Goal: Task Accomplishment & Management: Manage account settings

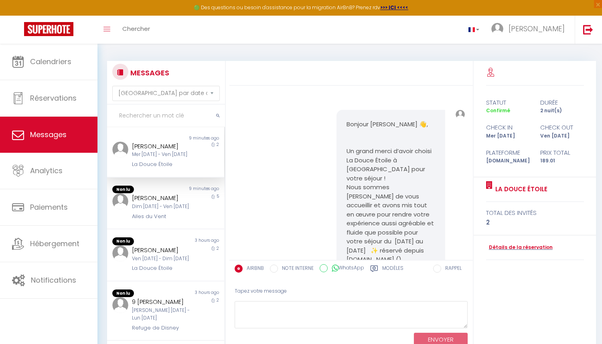
select select "message"
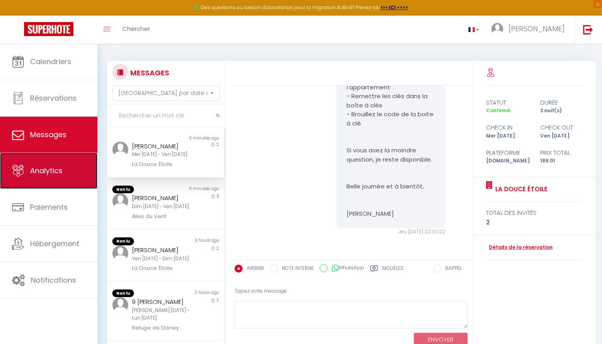
click at [62, 176] on link "Analytics" at bounding box center [48, 171] width 97 height 36
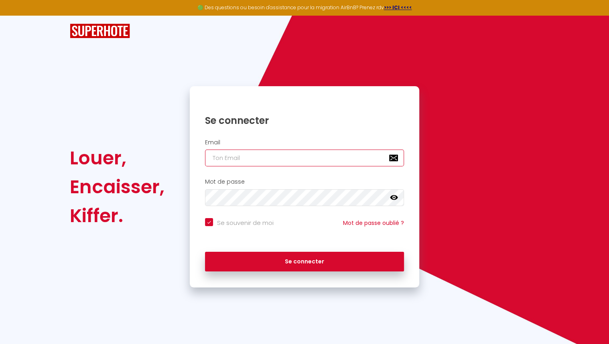
type input "[EMAIL_ADDRESS][DOMAIN_NAME]"
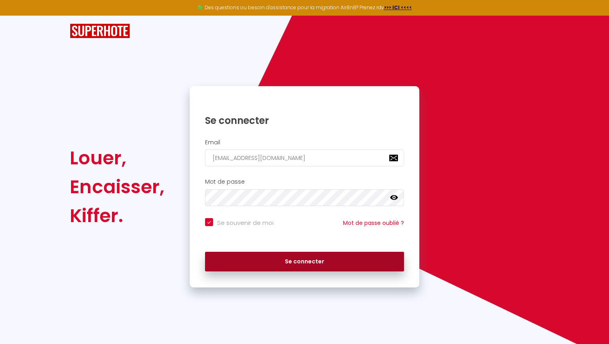
click at [251, 255] on button "Se connecter" at bounding box center [304, 262] width 199 height 20
checkbox input "true"
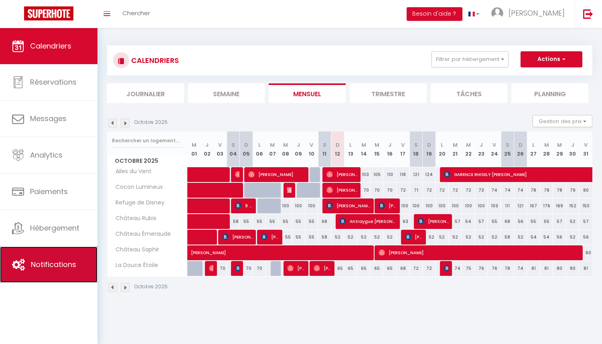
click at [52, 259] on span "Notifications" at bounding box center [53, 264] width 45 height 10
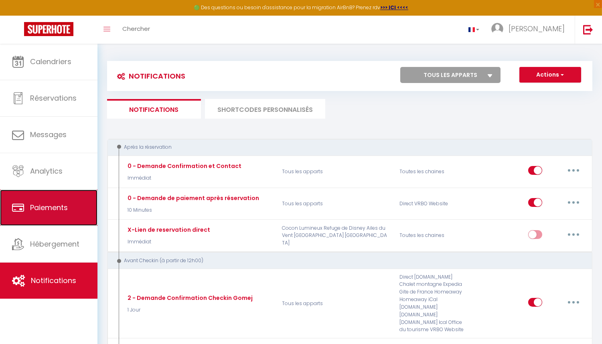
click at [58, 213] on link "Paiements" at bounding box center [48, 208] width 97 height 36
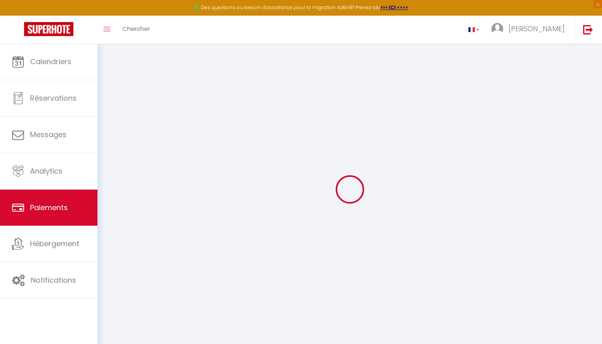
select select "2"
select select "0"
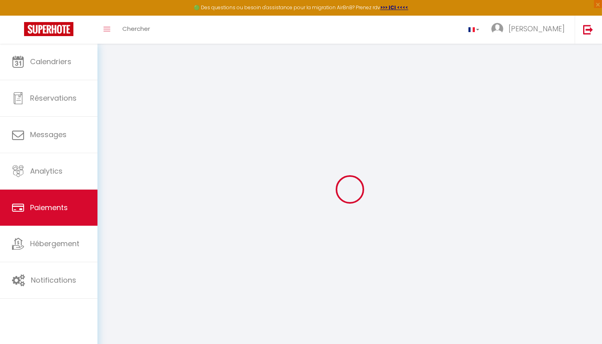
select select "0"
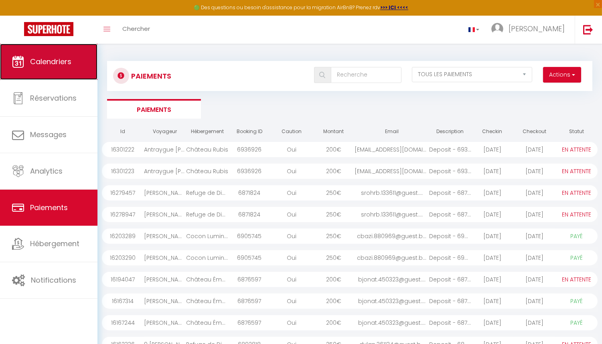
click at [82, 62] on link "Calendriers" at bounding box center [48, 62] width 97 height 36
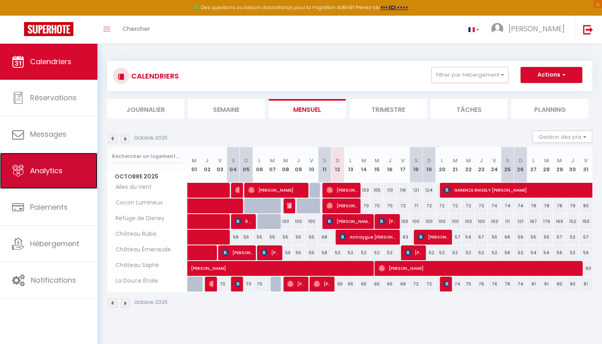
click at [55, 175] on span "Analytics" at bounding box center [46, 171] width 32 height 10
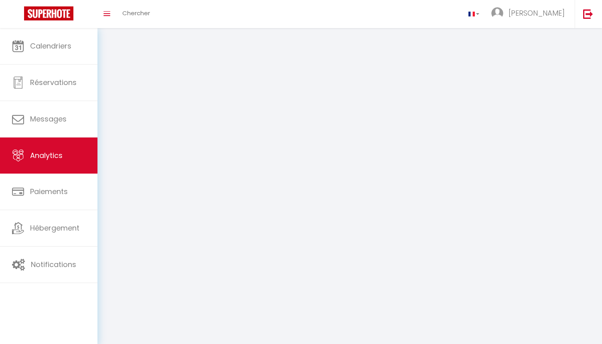
select select "2025"
select select "10"
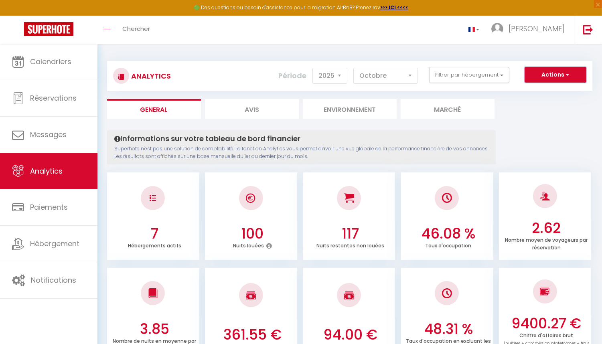
click at [575, 75] on button "Actions" at bounding box center [555, 75] width 62 height 16
click at [497, 78] on button "Filtrer par hébergement" at bounding box center [469, 75] width 80 height 16
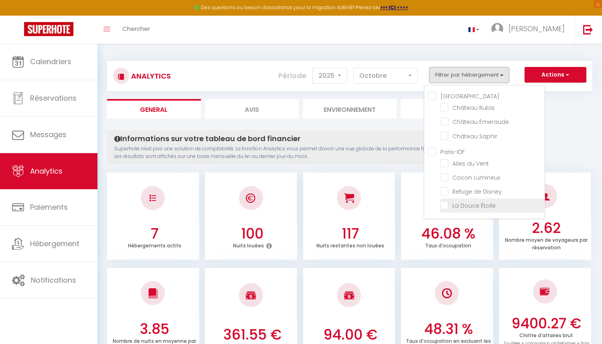
click at [451, 202] on Étoile "checkbox" at bounding box center [492, 205] width 104 height 8
checkbox Étoile "true"
checkbox Rubis "false"
checkbox Émeraude "false"
checkbox Saphir "false"
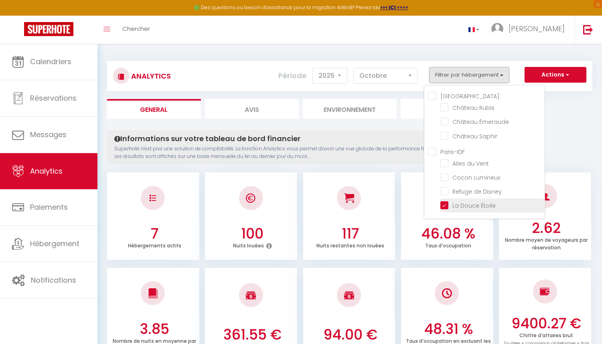
checkbox Vent "false"
checkbox Lumineux "false"
checkbox Disney "false"
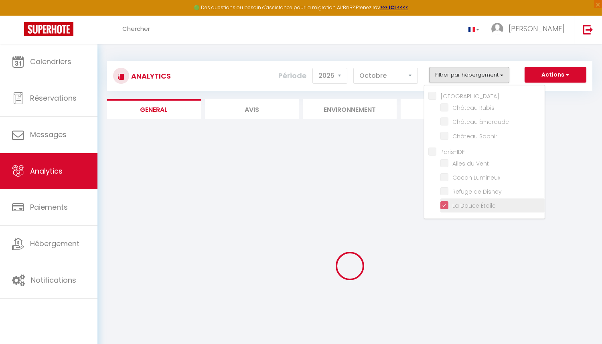
checkbox Rubis "false"
checkbox Émeraude "false"
checkbox Saphir "false"
checkbox Vent "false"
checkbox Lumineux "false"
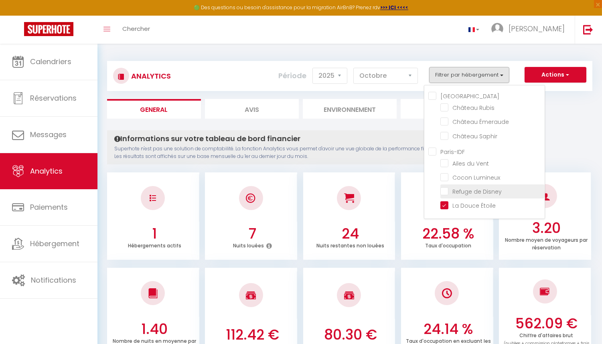
click at [450, 192] on Disney "checkbox" at bounding box center [492, 191] width 104 height 8
checkbox Disney "true"
checkbox Rubis "false"
checkbox Émeraude "false"
checkbox Saphir "false"
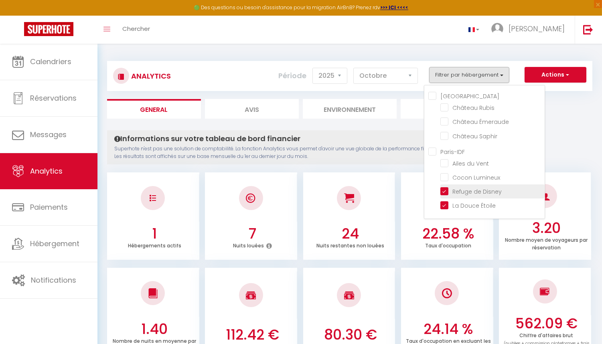
checkbox Vent "false"
checkbox Lumineux "false"
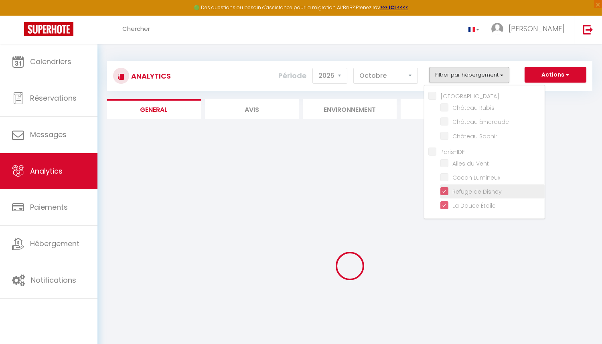
checkbox Rubis "false"
checkbox Émeraude "false"
checkbox Saphir "false"
checkbox Vent "false"
checkbox Lumineux "false"
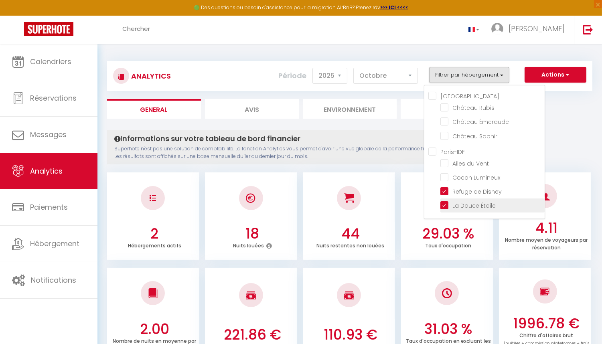
click at [449, 203] on Étoile "checkbox" at bounding box center [492, 205] width 104 height 8
checkbox Étoile "false"
checkbox Rubis "false"
checkbox Émeraude "false"
checkbox Saphir "false"
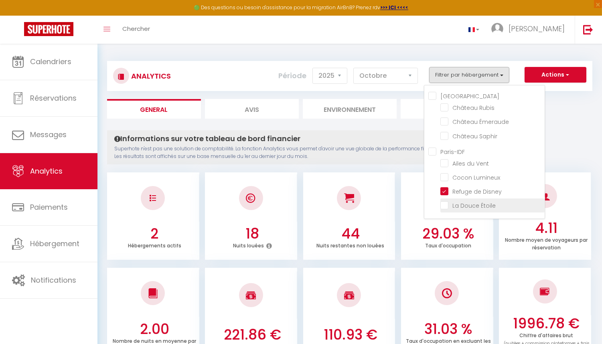
checkbox Vent "false"
checkbox Lumineux "false"
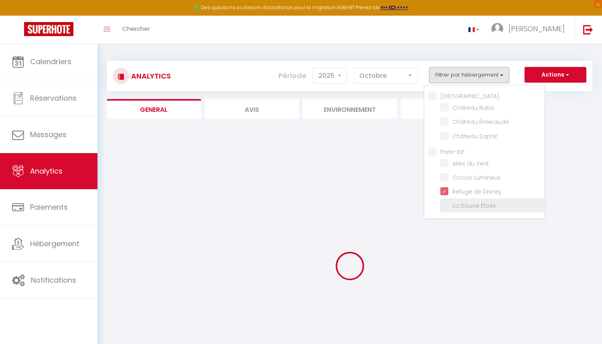
checkbox Rubis "false"
checkbox Émeraude "false"
checkbox Saphir "false"
checkbox Vent "false"
checkbox Lumineux "false"
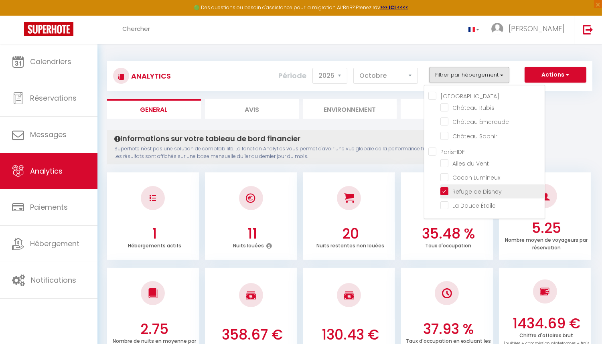
click at [449, 192] on Disney "checkbox" at bounding box center [492, 191] width 104 height 8
checkbox Disney "false"
checkbox Rubis "false"
checkbox Émeraude "false"
checkbox Saphir "false"
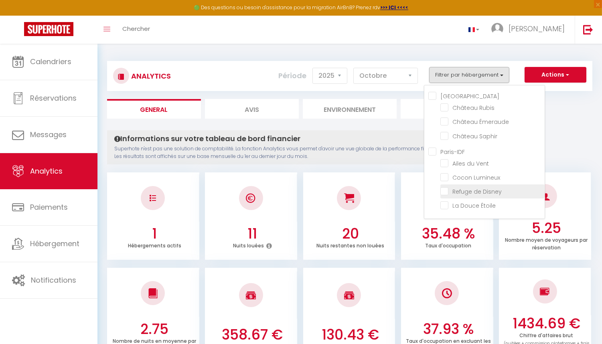
checkbox Vent "false"
checkbox Lumineux "false"
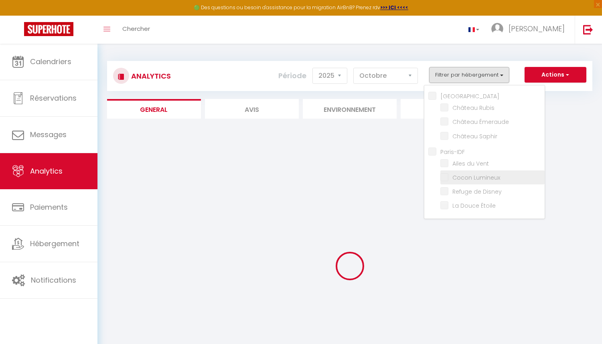
checkbox Rubis "false"
checkbox Émeraude "false"
checkbox Saphir "false"
checkbox Vent "false"
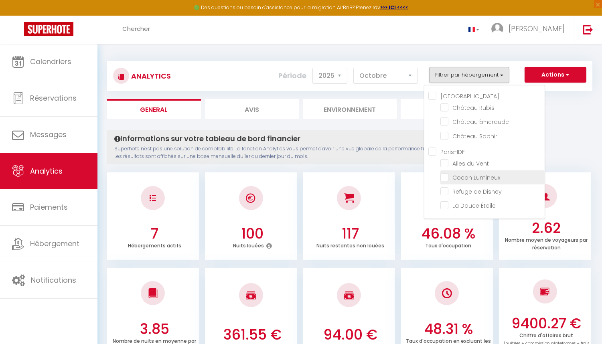
click at [447, 178] on Lumineux "checkbox" at bounding box center [492, 177] width 104 height 8
checkbox Lumineux "true"
checkbox Rubis "false"
checkbox Émeraude "false"
checkbox Saphir "false"
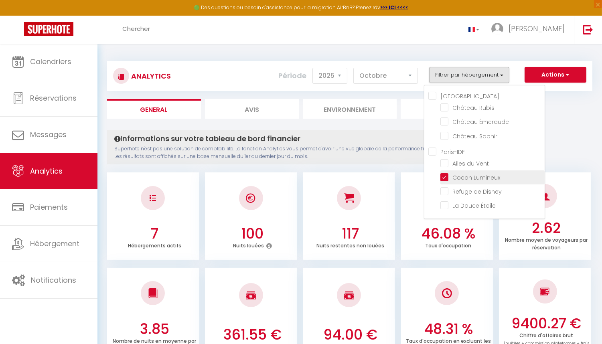
checkbox Vent "false"
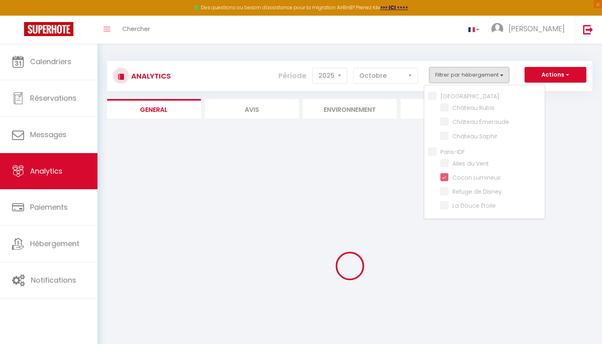
checkbox Rubis "false"
checkbox Émeraude "false"
checkbox Saphir "false"
checkbox Vent "false"
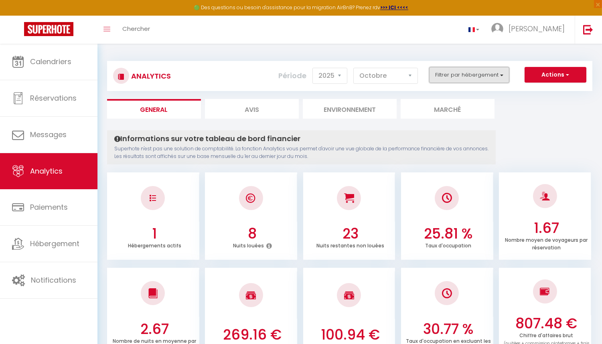
click at [503, 82] on button "Filtrer par hébergement" at bounding box center [469, 75] width 80 height 16
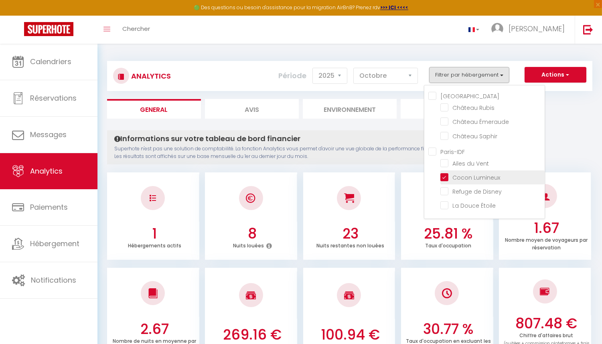
click at [445, 176] on Lumineux "checkbox" at bounding box center [492, 177] width 104 height 8
checkbox Lumineux "false"
checkbox Rubis "false"
checkbox Émeraude "false"
checkbox Saphir "false"
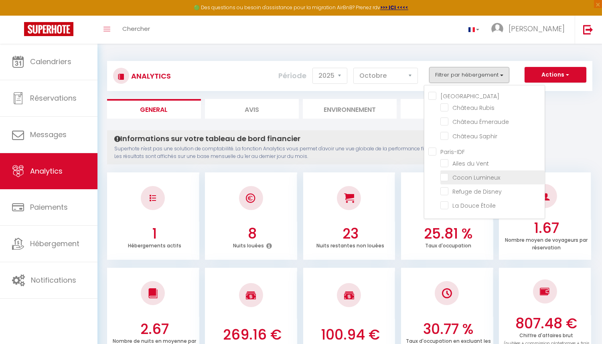
checkbox Vent "false"
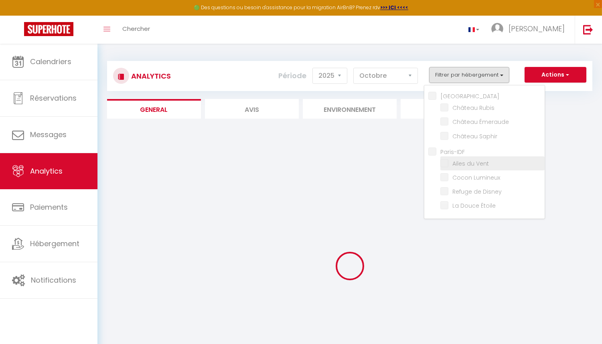
checkbox Rubis "false"
checkbox Émeraude "false"
checkbox Saphir "false"
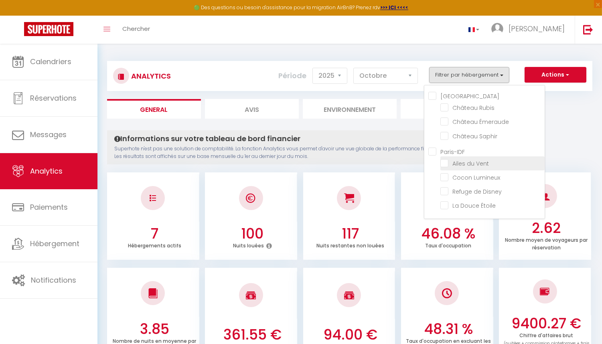
click at [446, 164] on Vent "checkbox" at bounding box center [492, 163] width 104 height 8
checkbox Vent "true"
checkbox Rubis "false"
checkbox Émeraude "false"
checkbox Saphir "false"
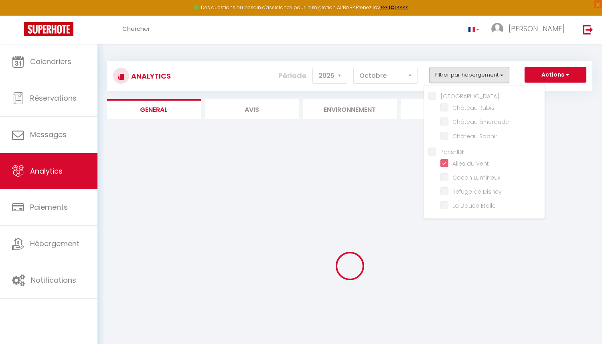
checkbox Rubis "false"
checkbox Émeraude "false"
checkbox Saphir "false"
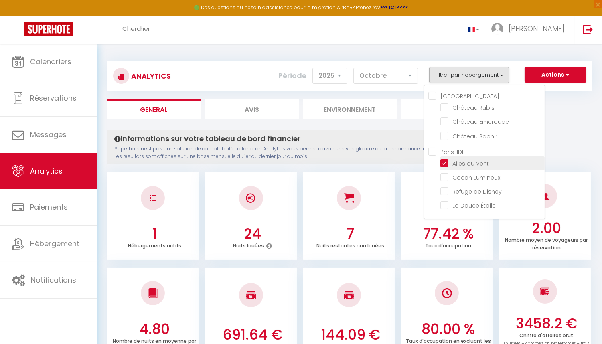
click at [447, 160] on Vent "checkbox" at bounding box center [492, 163] width 104 height 8
checkbox Vent "false"
checkbox Rubis "false"
checkbox Émeraude "false"
checkbox Saphir "false"
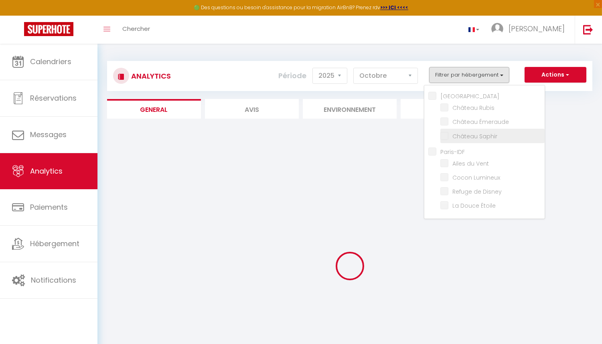
checkbox Rubis "false"
checkbox Émeraude "false"
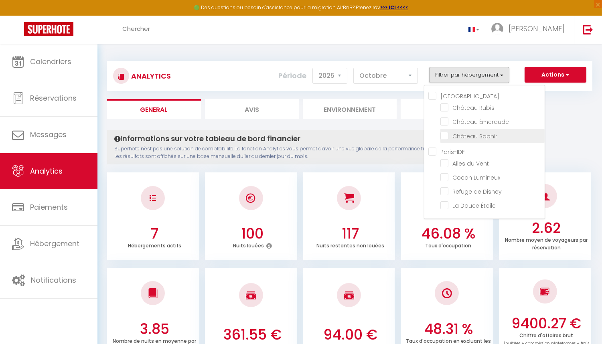
click at [447, 136] on Saphir "checkbox" at bounding box center [492, 135] width 104 height 8
checkbox Saphir "true"
checkbox Rubis "false"
checkbox Émeraude "false"
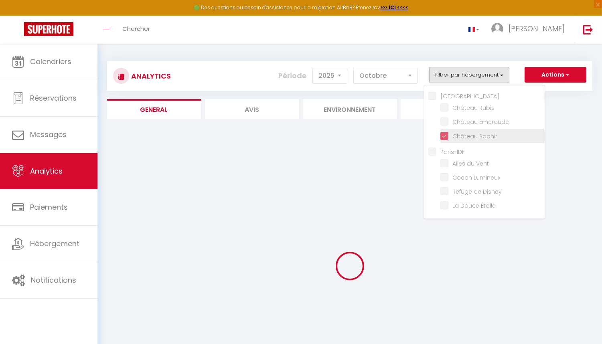
checkbox Rubis "false"
checkbox Émeraude "false"
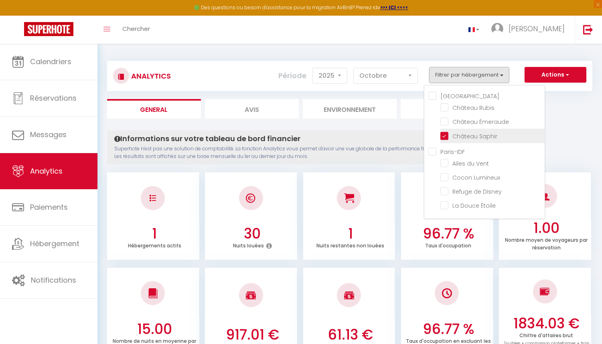
click at [446, 132] on Saphir "checkbox" at bounding box center [492, 135] width 104 height 8
checkbox Saphir "false"
checkbox Rubis "false"
checkbox Émeraude "false"
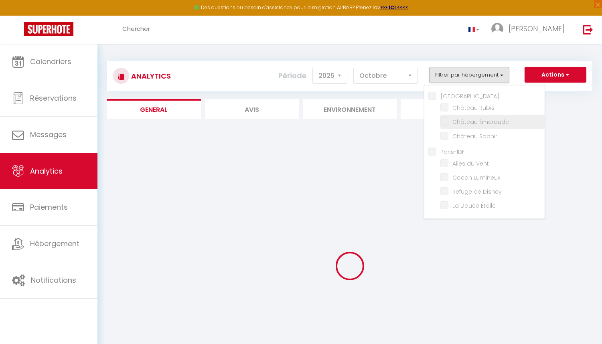
checkbox Rubis "false"
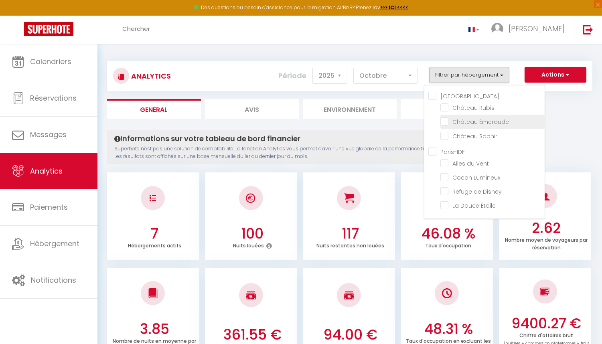
click at [445, 123] on Émeraude "checkbox" at bounding box center [492, 121] width 104 height 8
checkbox Émeraude "true"
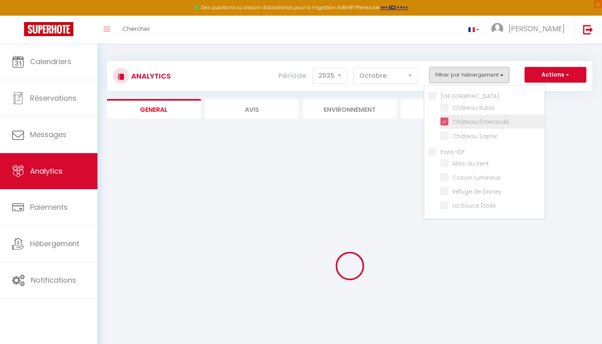
checkbox Rubis "false"
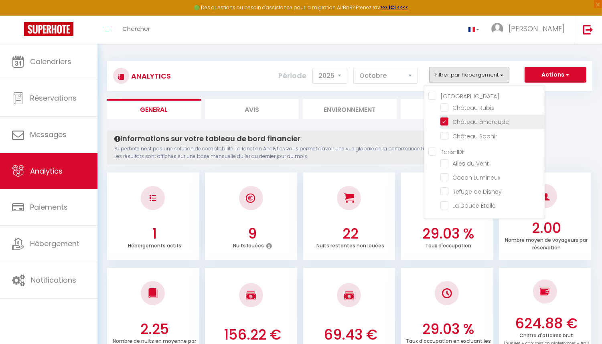
click at [449, 124] on Émeraude "checkbox" at bounding box center [492, 121] width 104 height 8
checkbox Émeraude "false"
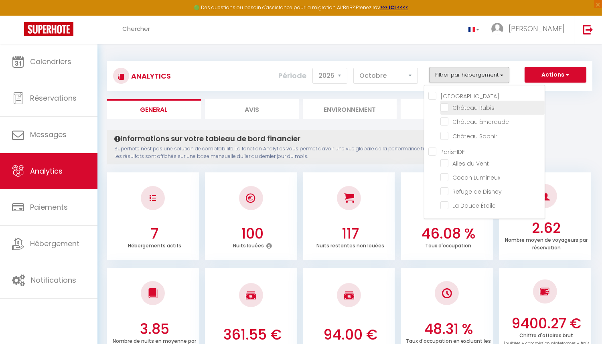
click at [448, 110] on Rubis "checkbox" at bounding box center [492, 107] width 104 height 8
checkbox Rubis "true"
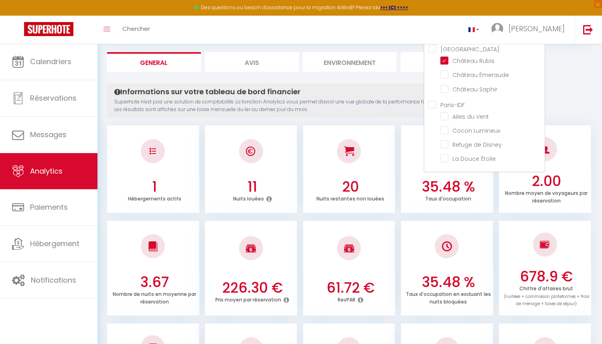
scroll to position [46, 0]
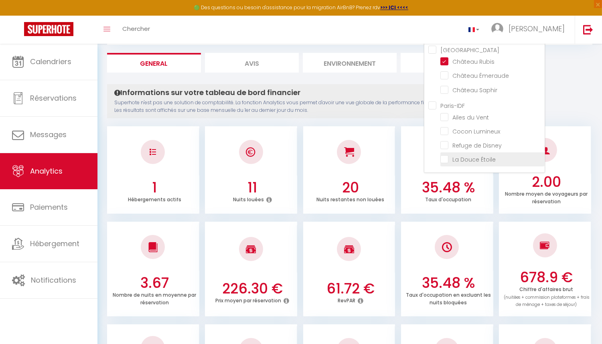
click at [447, 160] on Étoile "checkbox" at bounding box center [492, 159] width 104 height 8
checkbox Étoile "true"
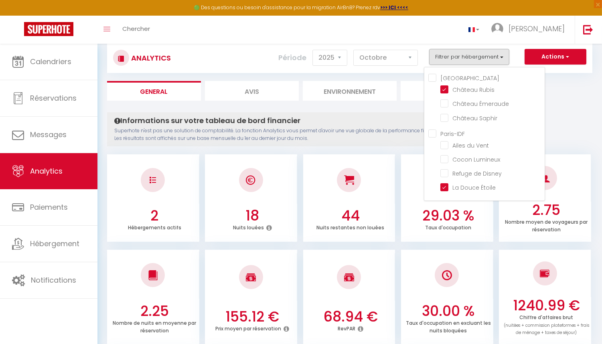
scroll to position [14, 0]
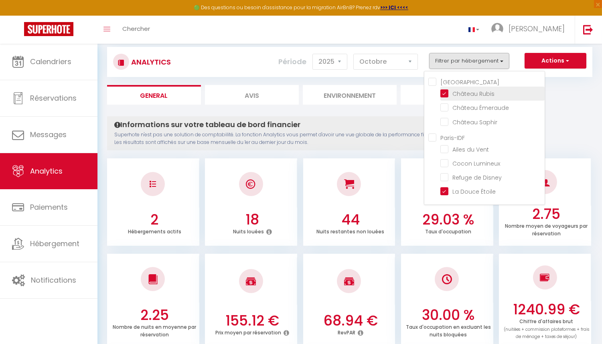
click at [446, 94] on Rubis "checkbox" at bounding box center [492, 93] width 104 height 8
checkbox Rubis "false"
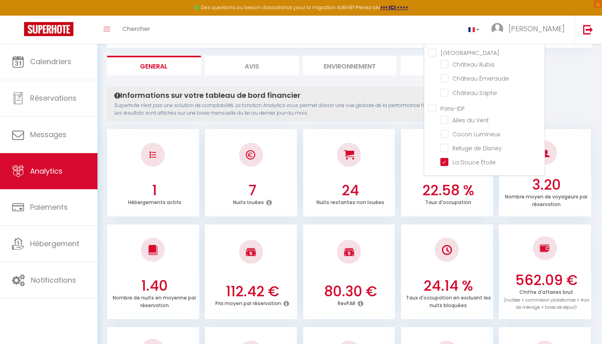
scroll to position [31, 0]
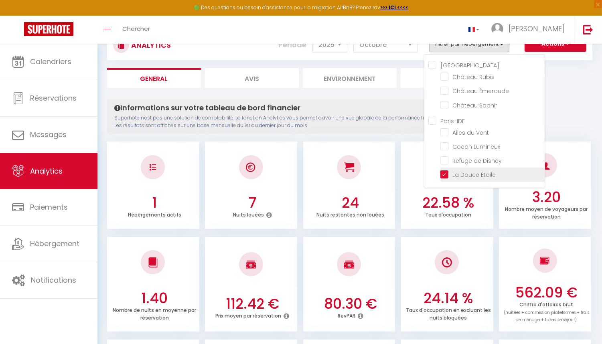
click at [454, 172] on Étoile "checkbox" at bounding box center [492, 174] width 104 height 8
checkbox Étoile "false"
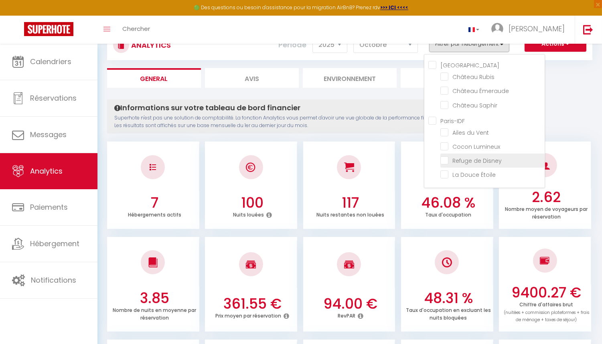
click at [448, 160] on Disney "checkbox" at bounding box center [492, 160] width 104 height 8
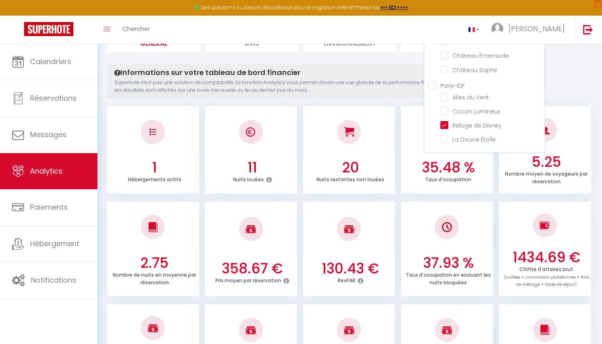
scroll to position [60, 0]
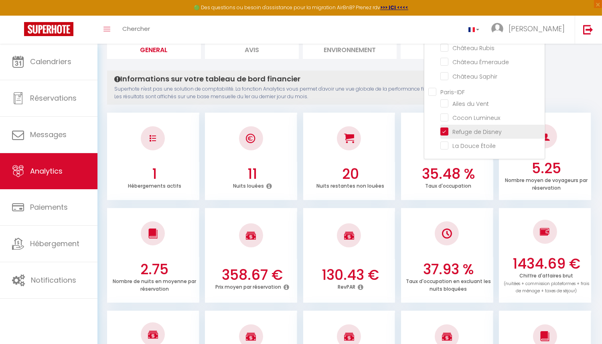
click at [450, 134] on label "Refuge de Disney" at bounding box center [474, 131] width 53 height 9
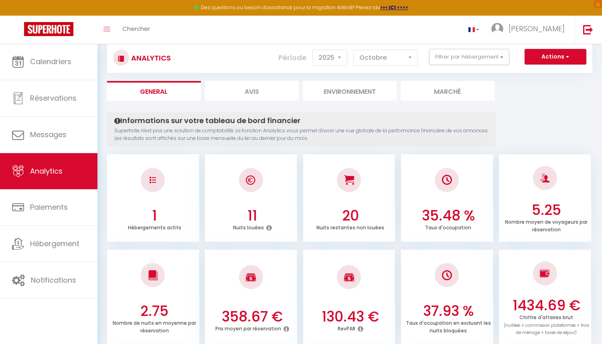
scroll to position [0, 0]
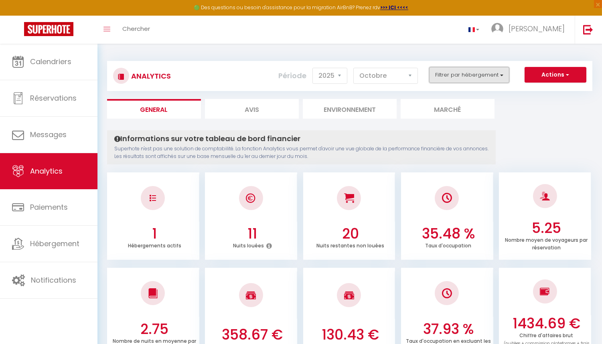
click at [495, 75] on button "Filtrer par hébergement" at bounding box center [469, 75] width 80 height 16
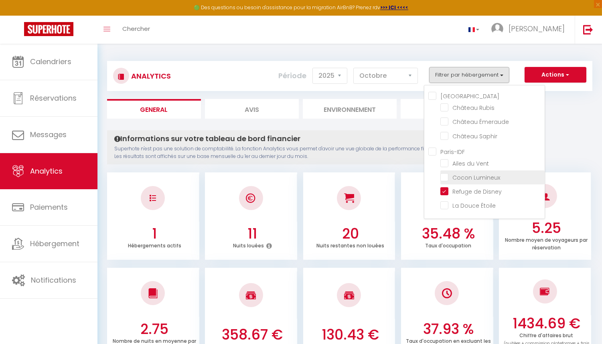
click at [447, 182] on li "Cocon Lumineux" at bounding box center [492, 177] width 104 height 14
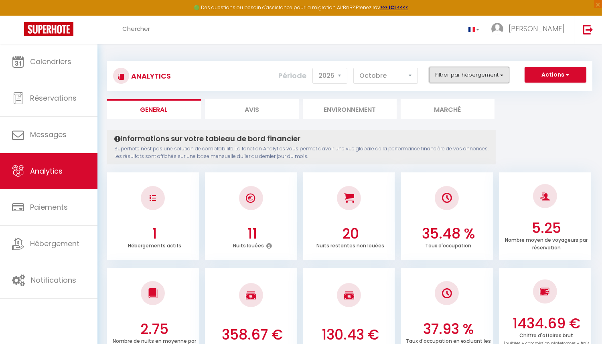
click at [503, 75] on button "Filtrer par hébergement" at bounding box center [469, 75] width 80 height 16
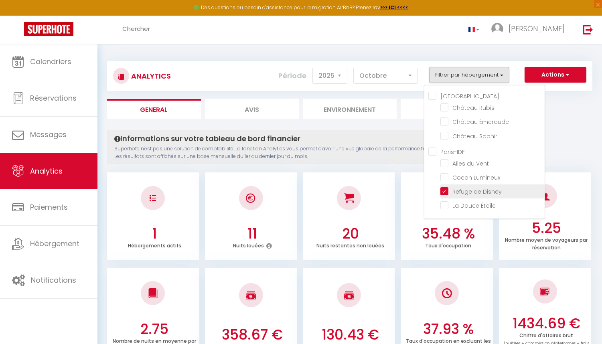
click at [444, 191] on Disney "checkbox" at bounding box center [492, 191] width 104 height 8
checkbox Disney "false"
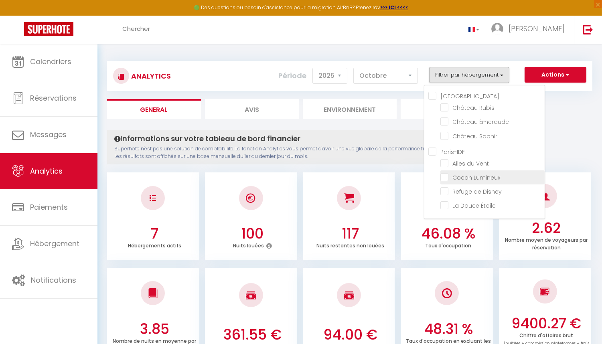
click at [445, 180] on li "Cocon Lumineux" at bounding box center [492, 177] width 104 height 14
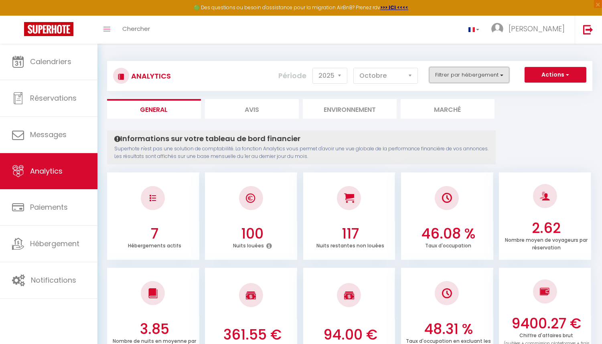
click at [501, 75] on button "Filtrer par hébergement" at bounding box center [469, 75] width 80 height 16
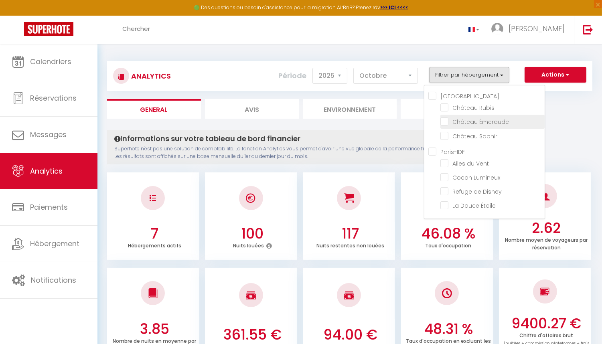
click at [445, 122] on Émeraude "checkbox" at bounding box center [492, 121] width 104 height 8
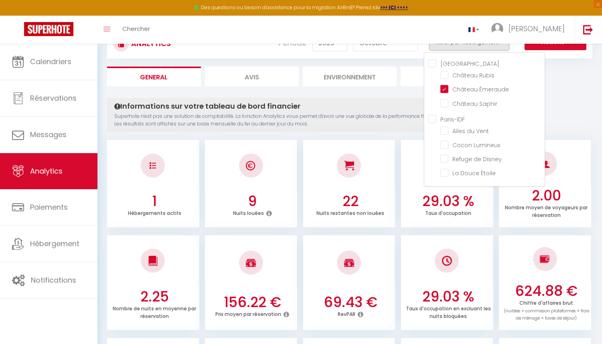
scroll to position [22, 0]
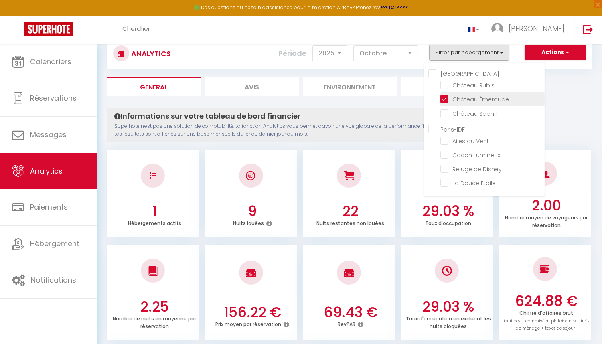
click at [450, 99] on Émeraude "checkbox" at bounding box center [492, 99] width 104 height 8
checkbox Émeraude "false"
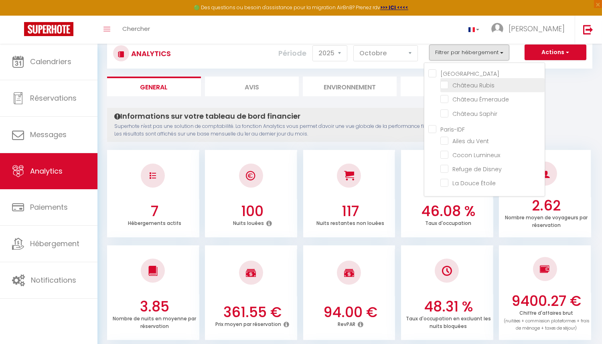
click at [447, 87] on Rubis "checkbox" at bounding box center [492, 85] width 104 height 8
checkbox Rubis "true"
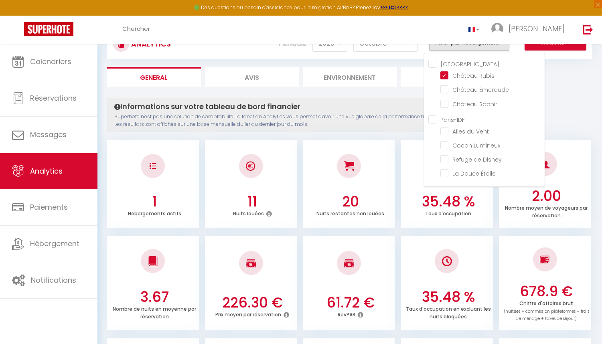
scroll to position [19, 0]
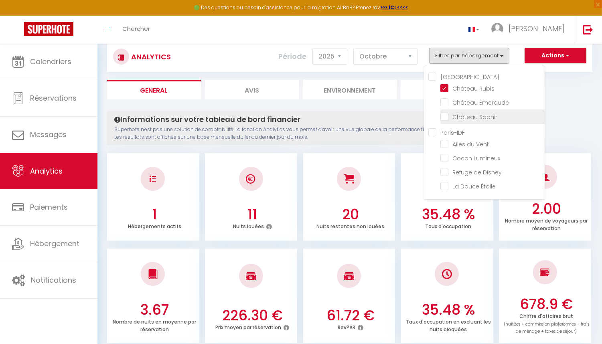
click at [447, 118] on Saphir "checkbox" at bounding box center [492, 116] width 104 height 8
checkbox Saphir "true"
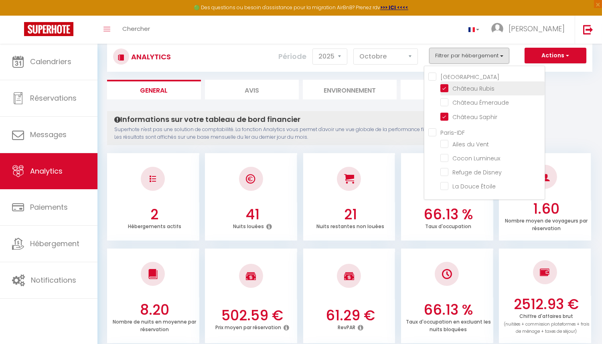
click at [446, 87] on Rubis "checkbox" at bounding box center [492, 88] width 104 height 8
checkbox Rubis "false"
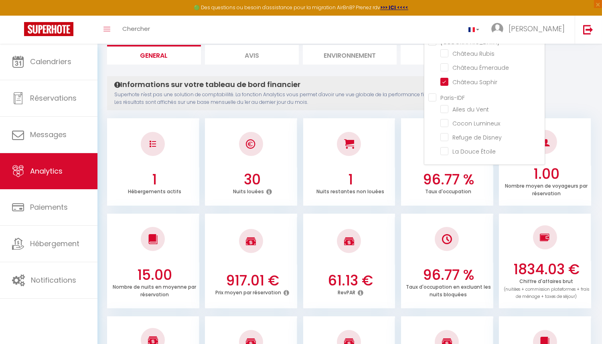
scroll to position [53, 0]
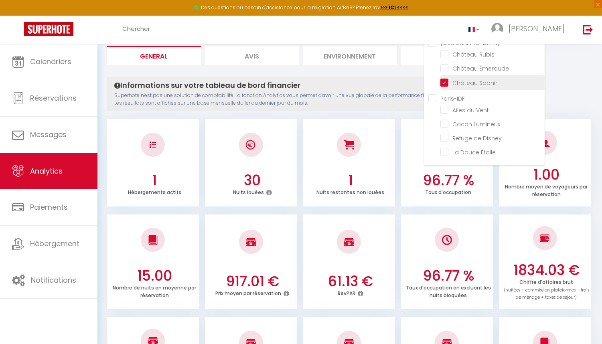
click at [445, 82] on Saphir "checkbox" at bounding box center [492, 82] width 104 height 8
checkbox Saphir "false"
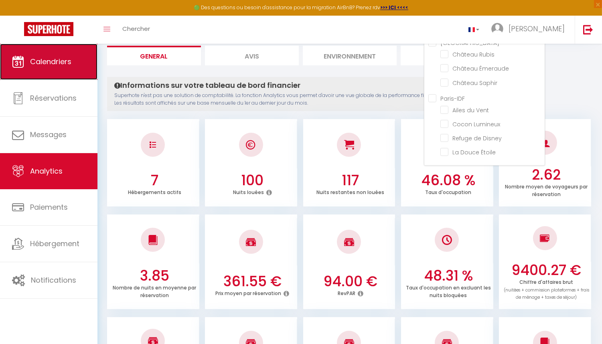
click at [69, 63] on span "Calendriers" at bounding box center [50, 62] width 41 height 10
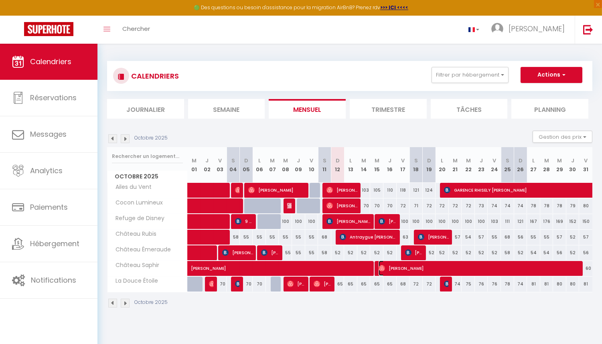
click at [396, 263] on span "[PERSON_NAME]" at bounding box center [479, 268] width 203 height 15
select select "OK"
select select "0"
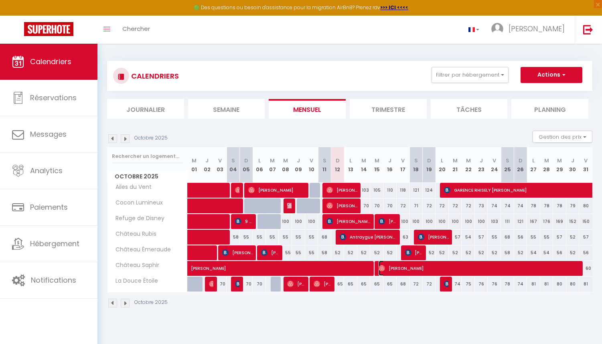
select select "1"
select select
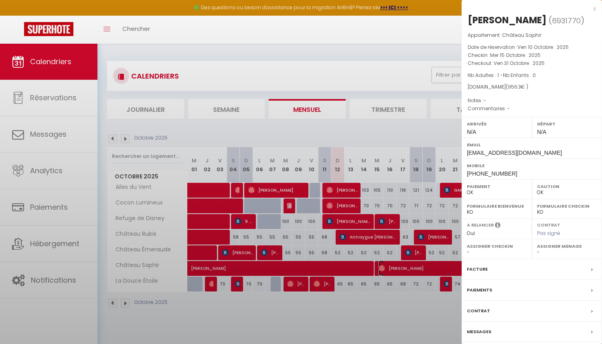
select select "39037"
select select "52573"
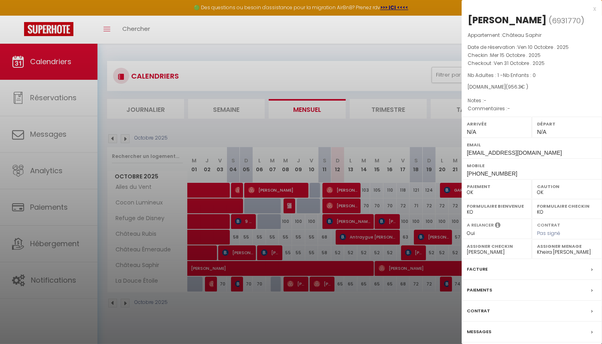
click at [594, 12] on div "x" at bounding box center [528, 9] width 134 height 10
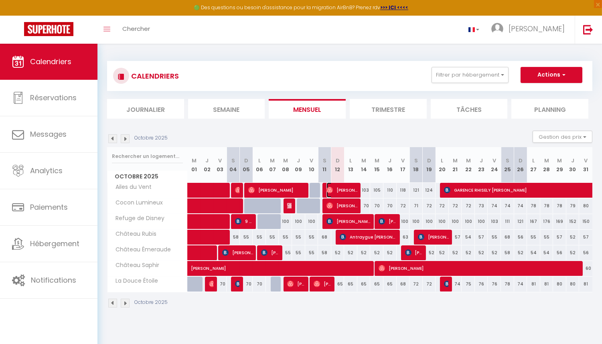
click at [354, 191] on span "[PERSON_NAME]" at bounding box center [341, 189] width 31 height 15
select select
select select "39037"
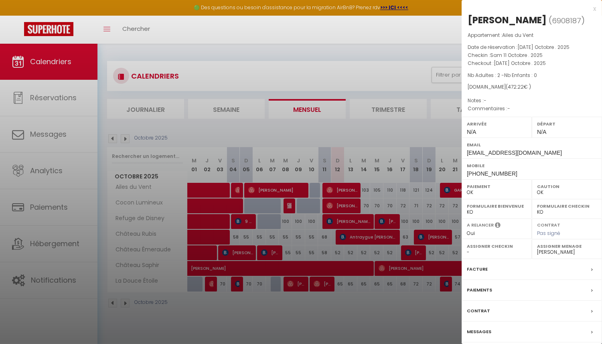
click at [348, 207] on div at bounding box center [301, 172] width 602 height 344
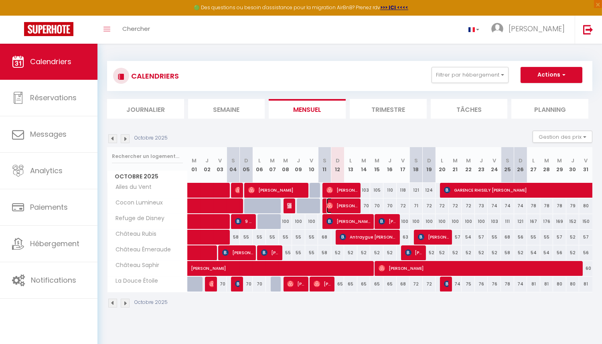
click at [348, 207] on span "[PERSON_NAME]" at bounding box center [341, 205] width 31 height 15
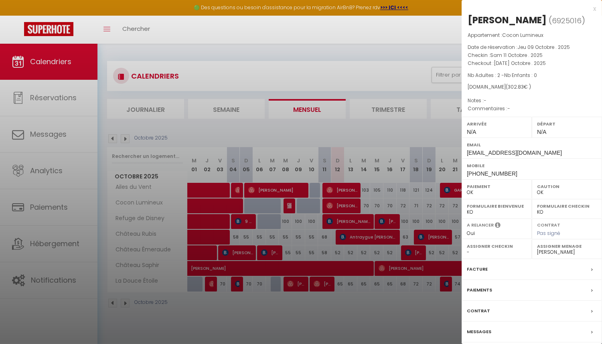
click at [349, 218] on div at bounding box center [301, 172] width 602 height 344
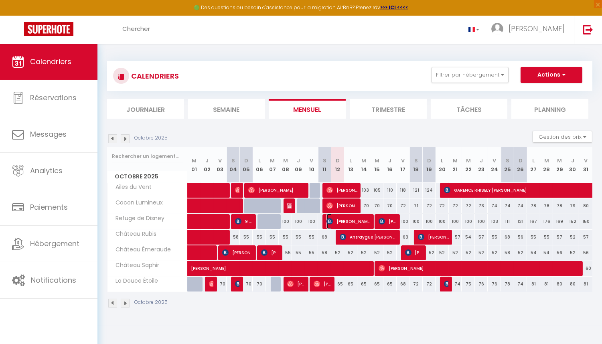
click at [349, 218] on span "[PERSON_NAME]" at bounding box center [348, 221] width 44 height 15
select select "KO"
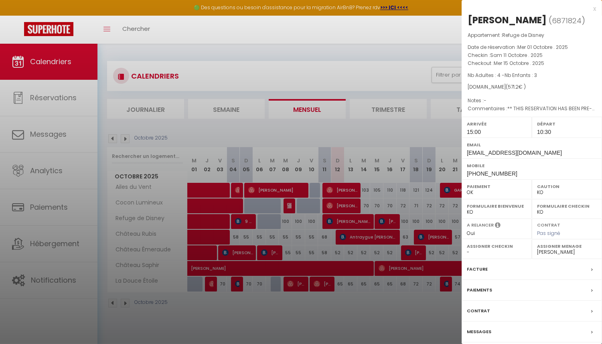
click at [350, 223] on div at bounding box center [301, 172] width 602 height 344
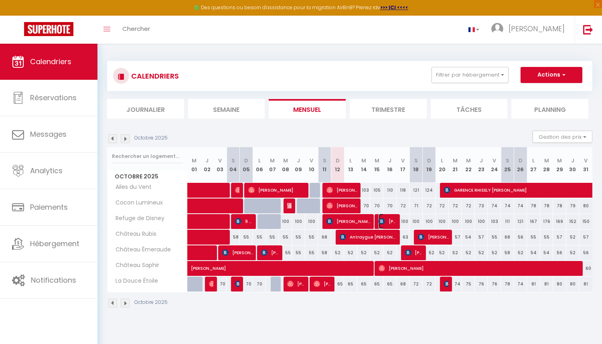
click at [389, 225] on span "[PERSON_NAME]" at bounding box center [387, 221] width 18 height 15
select select "0"
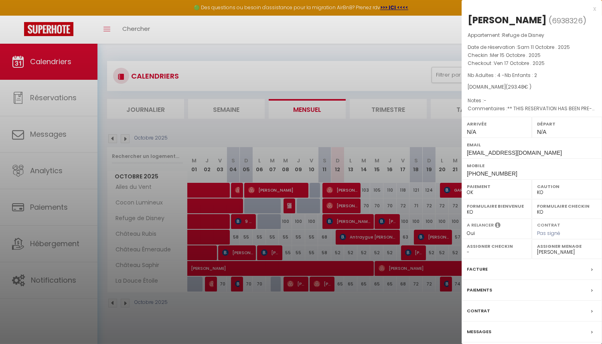
click at [389, 225] on div at bounding box center [301, 172] width 602 height 344
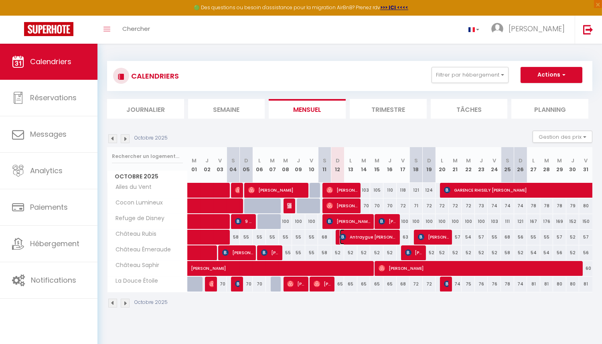
click at [377, 237] on span "Antraygue [PERSON_NAME]" at bounding box center [368, 236] width 57 height 15
select select "39037"
select select "52573"
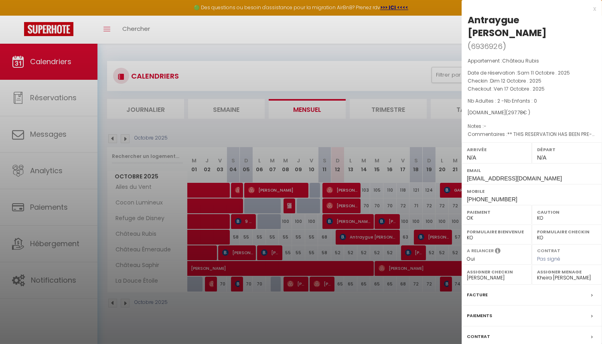
click at [380, 239] on div at bounding box center [301, 172] width 602 height 344
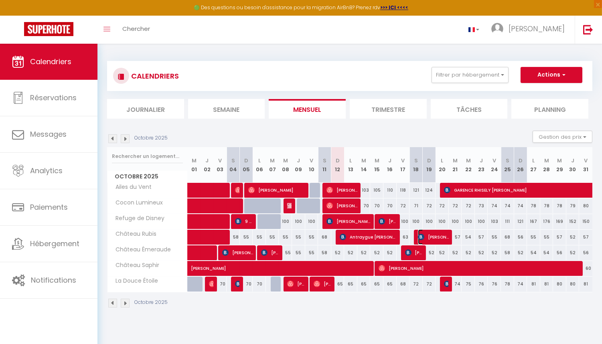
click at [419, 237] on img at bounding box center [421, 237] width 6 height 6
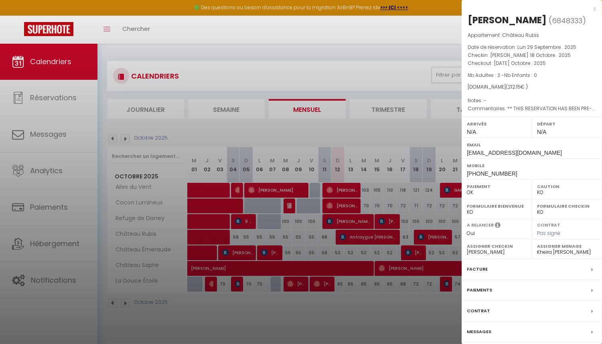
click at [419, 237] on div at bounding box center [301, 172] width 602 height 344
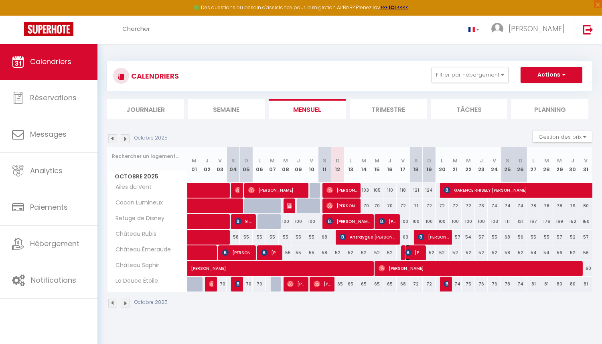
click at [413, 249] on span "[PERSON_NAME]" at bounding box center [414, 252] width 18 height 15
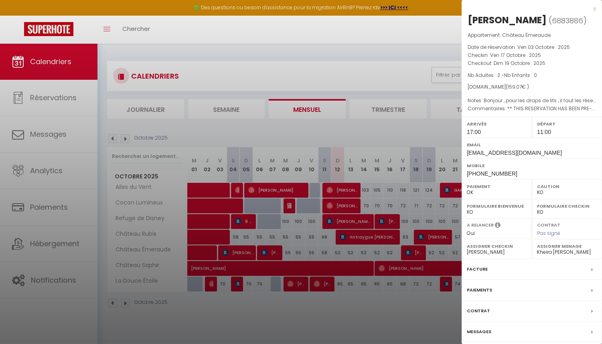
click at [413, 249] on div at bounding box center [301, 172] width 602 height 344
